Goal: Information Seeking & Learning: Learn about a topic

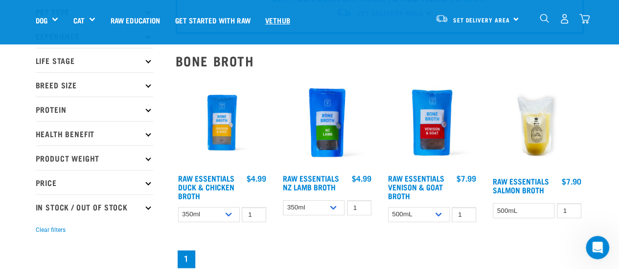
scroll to position [62, 0]
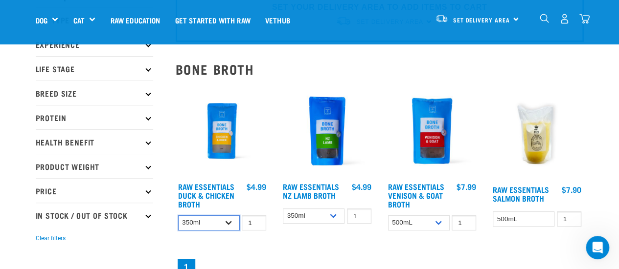
click at [223, 225] on select "350ml Bulk (40 pack)" at bounding box center [209, 223] width 62 height 15
click at [178, 216] on select "350ml Bulk (40 pack)" at bounding box center [209, 223] width 62 height 15
click at [227, 227] on select "350ml Bulk (40 pack)" at bounding box center [209, 223] width 62 height 15
select select "948"
click at [178, 216] on select "350ml Bulk (40 pack)" at bounding box center [209, 223] width 62 height 15
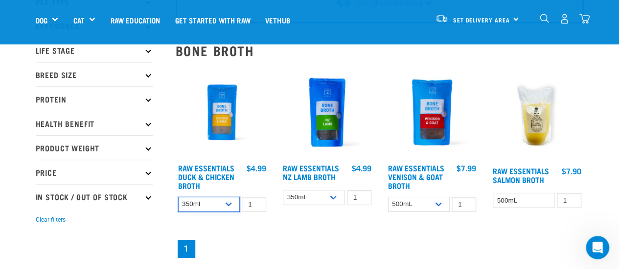
scroll to position [77, 0]
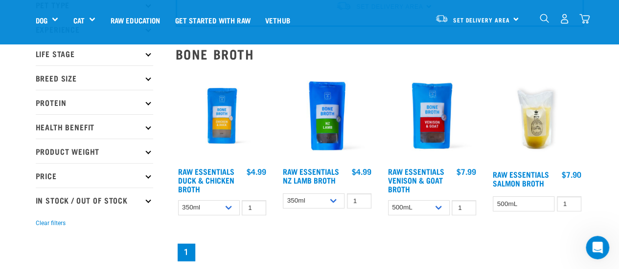
click at [338, 125] on img at bounding box center [326, 115] width 93 height 93
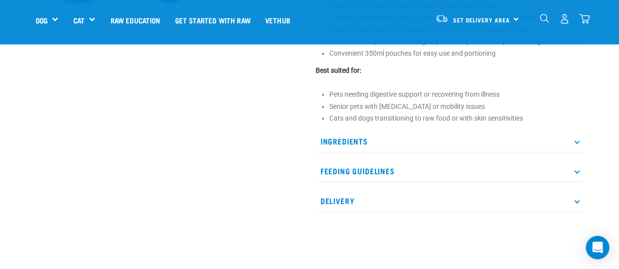
scroll to position [418, 0]
click at [453, 130] on p "Ingredients" at bounding box center [449, 141] width 268 height 22
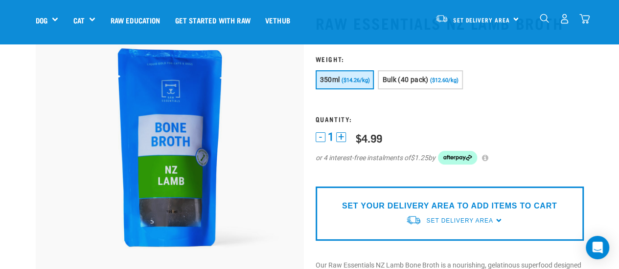
scroll to position [58, 0]
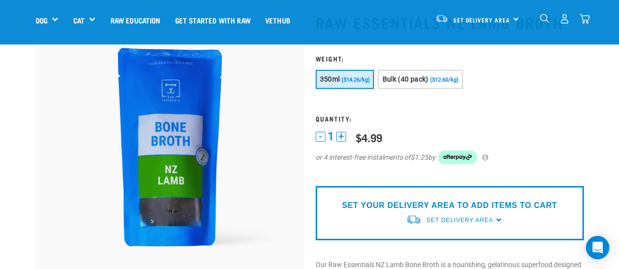
click at [555, 127] on form "1 -" at bounding box center [449, 116] width 268 height 122
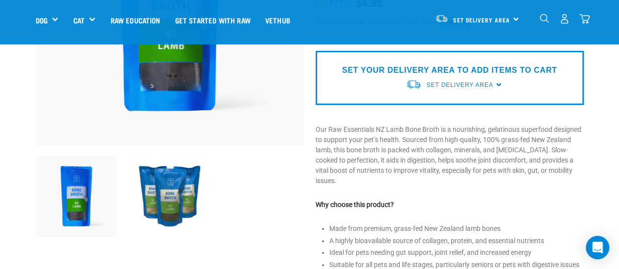
scroll to position [193, 0]
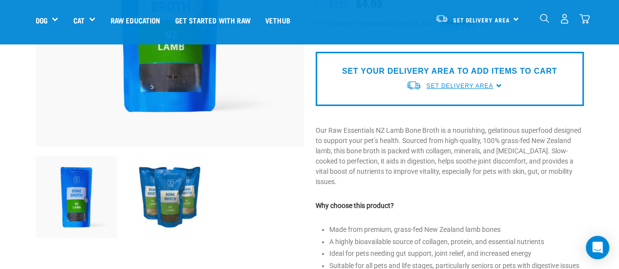
click at [490, 86] on span "Set Delivery Area" at bounding box center [459, 86] width 67 height 7
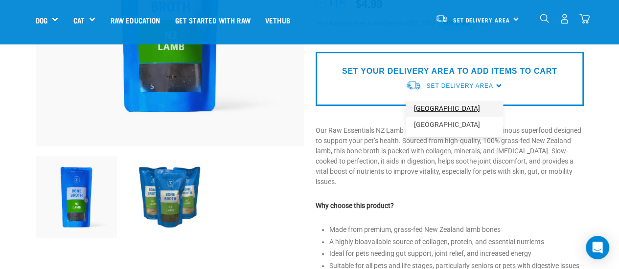
click at [462, 106] on link "[GEOGRAPHIC_DATA]" at bounding box center [453, 109] width 97 height 16
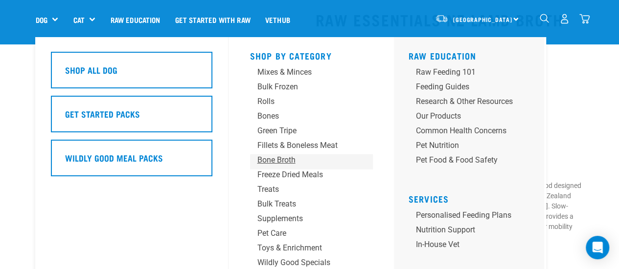
scroll to position [62, 0]
click at [272, 160] on div "Bone Broth" at bounding box center [302, 161] width 91 height 12
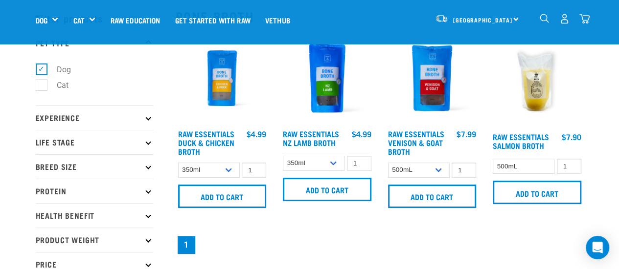
scroll to position [38, 0]
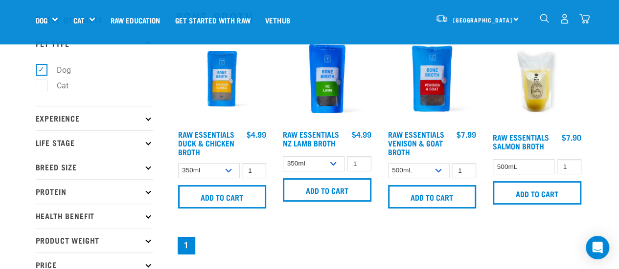
click at [540, 83] on img at bounding box center [536, 80] width 93 height 96
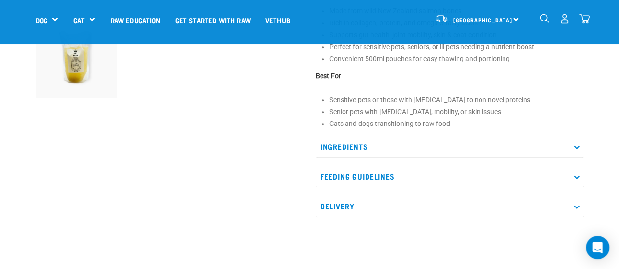
scroll to position [336, 0]
click at [569, 146] on p "Ingredients" at bounding box center [449, 146] width 268 height 22
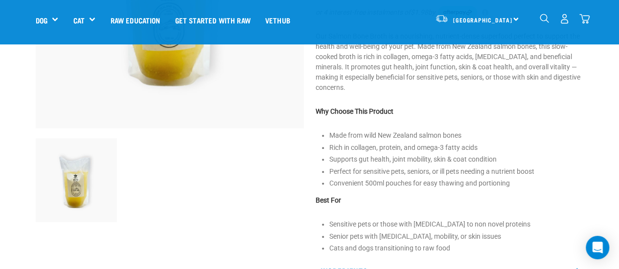
scroll to position [209, 0]
